Goal: Task Accomplishment & Management: Complete application form

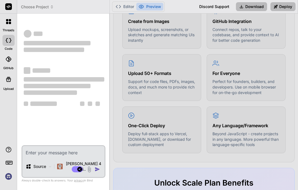
scroll to position [267, 0]
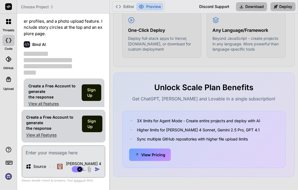
scroll to position [362, 0]
click at [156, 154] on button "View Pricing" at bounding box center [150, 155] width 42 height 12
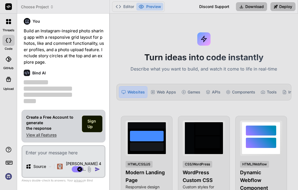
scroll to position [0, 0]
click at [167, 89] on div "Web Apps" at bounding box center [164, 92] width 30 height 12
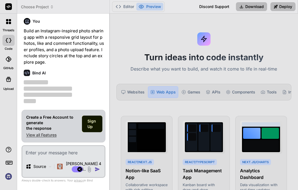
click at [247, 8] on button "Download" at bounding box center [251, 6] width 31 height 9
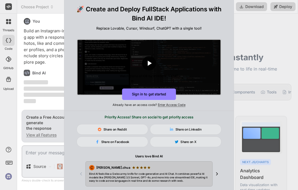
click at [282, 44] on div "🚀 Create and Deploy FullStack Applications with Bind AI IDE! Replace Lovable, C…" at bounding box center [149, 95] width 298 height 190
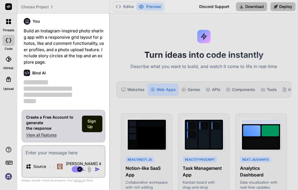
scroll to position [3, 0]
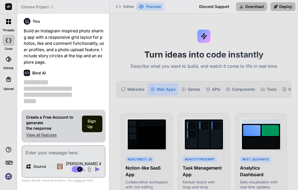
click at [14, 23] on div at bounding box center [9, 22] width 12 height 12
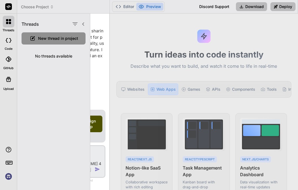
click at [11, 62] on div at bounding box center [8, 59] width 12 height 12
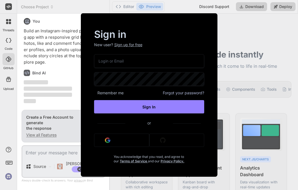
click at [9, 83] on div "Sign in New user? Sign up for free Remember me Forgot your password? Sign In or…" at bounding box center [149, 95] width 298 height 190
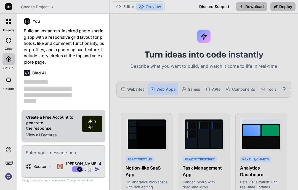
click at [11, 85] on div at bounding box center [8, 79] width 13 height 13
click at [196, 88] on div "Games" at bounding box center [191, 89] width 23 height 12
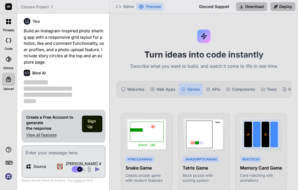
click at [217, 89] on div "APIs" at bounding box center [213, 89] width 19 height 12
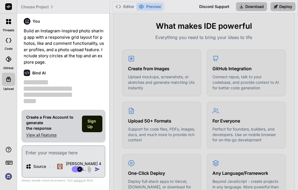
scroll to position [207, 0]
click at [9, 178] on img at bounding box center [8, 176] width 9 height 9
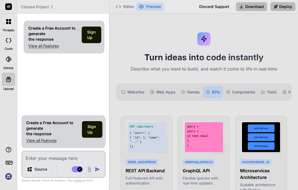
scroll to position [0, 0]
click at [11, 177] on img at bounding box center [8, 176] width 9 height 9
type textarea "x"
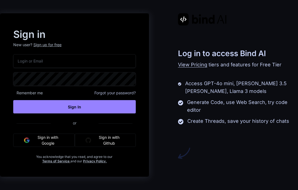
click at [49, 45] on div "Sign up for free" at bounding box center [47, 45] width 28 height 6
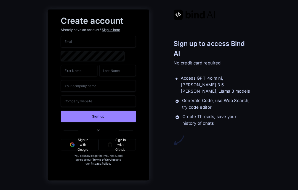
click at [104, 42] on input "email" at bounding box center [98, 42] width 75 height 12
type input "[EMAIL_ADDRESS][DOMAIN_NAME]"
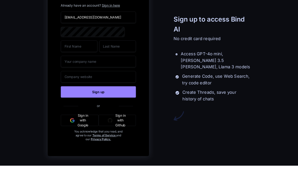
click at [78, 65] on input "text" at bounding box center [79, 71] width 37 height 12
type input "J"
type input "[PERSON_NAME]"
click at [124, 65] on input "text" at bounding box center [117, 71] width 37 height 12
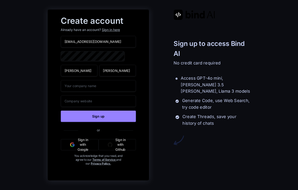
type input "[PERSON_NAME]"
click at [109, 89] on input "text" at bounding box center [98, 86] width 75 height 12
type input "Compassions Flame"
click at [113, 115] on button "Sign up" at bounding box center [98, 116] width 75 height 11
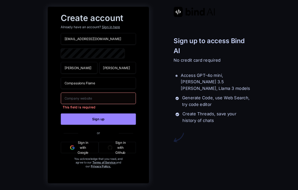
click at [109, 98] on input "text" at bounding box center [98, 98] width 75 height 12
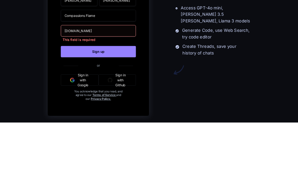
type input "[DOMAIN_NAME]"
click at [109, 113] on button "Sign up" at bounding box center [98, 118] width 75 height 11
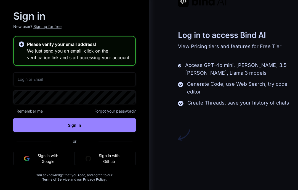
click at [115, 160] on button "Sign in with Github" at bounding box center [105, 158] width 61 height 13
